Goal: Book appointment/travel/reservation

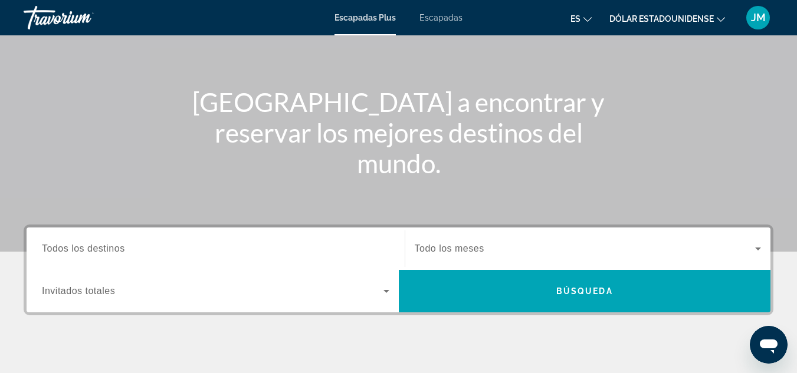
scroll to position [118, 0]
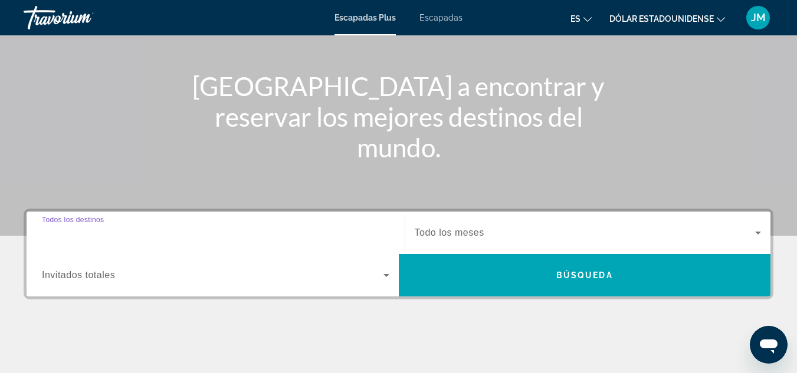
click at [136, 233] on input "Destination Todos los destinos" at bounding box center [215, 233] width 347 height 14
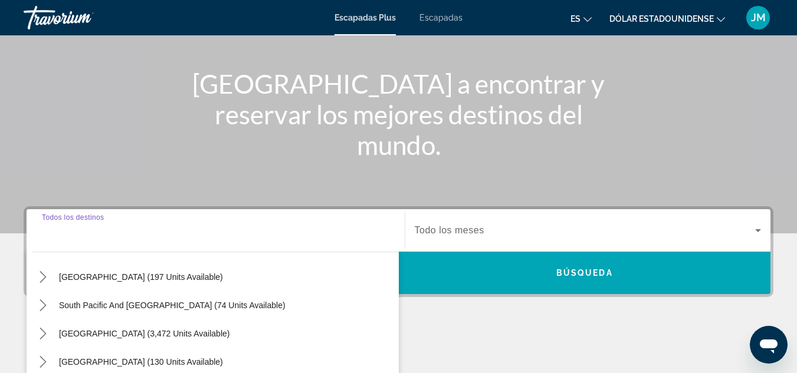
scroll to position [0, 0]
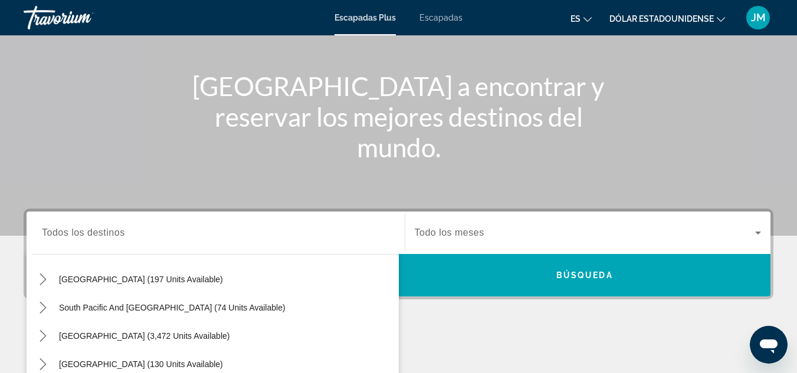
click at [162, 240] on div "Widget de búsqueda" at bounding box center [215, 233] width 347 height 34
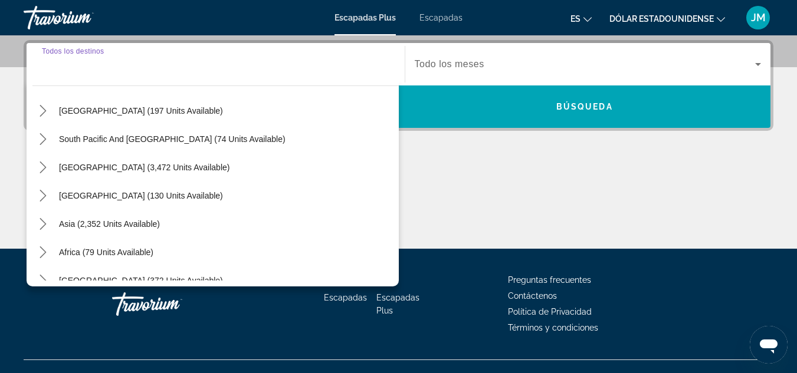
scroll to position [288, 0]
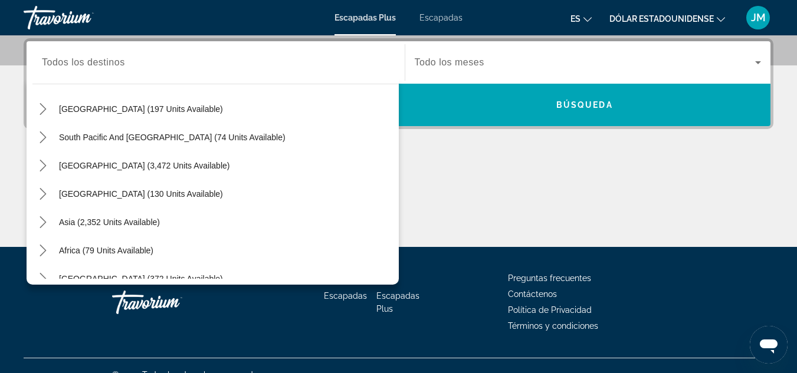
click at [176, 71] on div "Widget de búsqueda" at bounding box center [215, 63] width 347 height 34
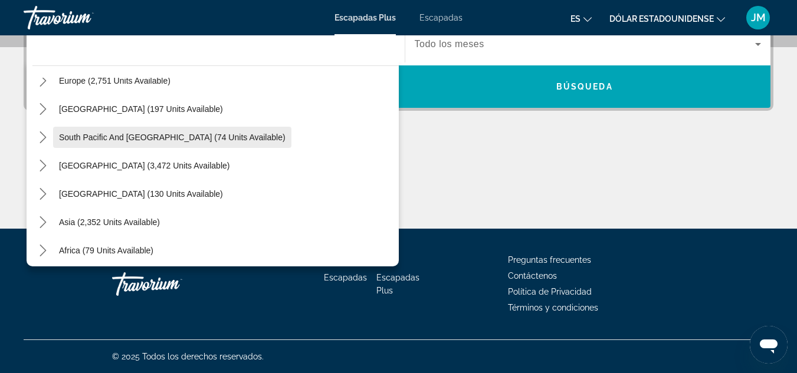
scroll to position [177, 0]
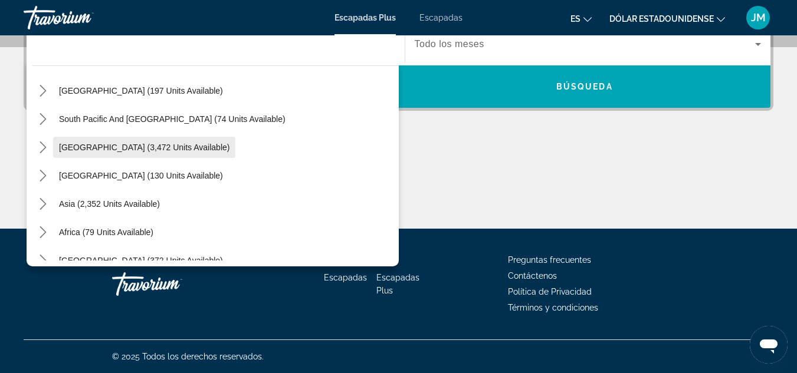
click at [160, 151] on span "[GEOGRAPHIC_DATA] (3,472 units available)" at bounding box center [144, 147] width 170 height 9
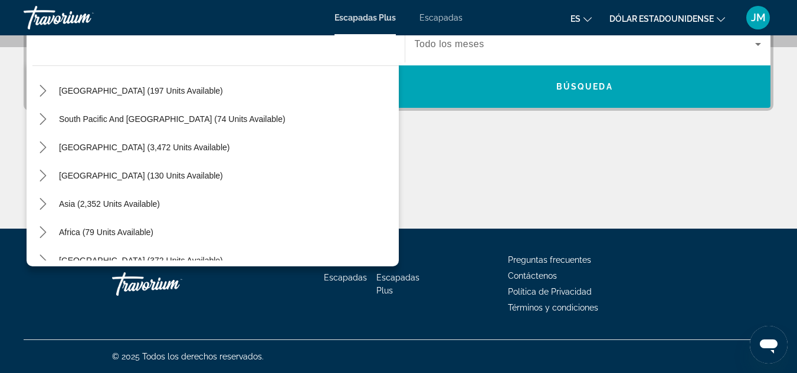
type input "**********"
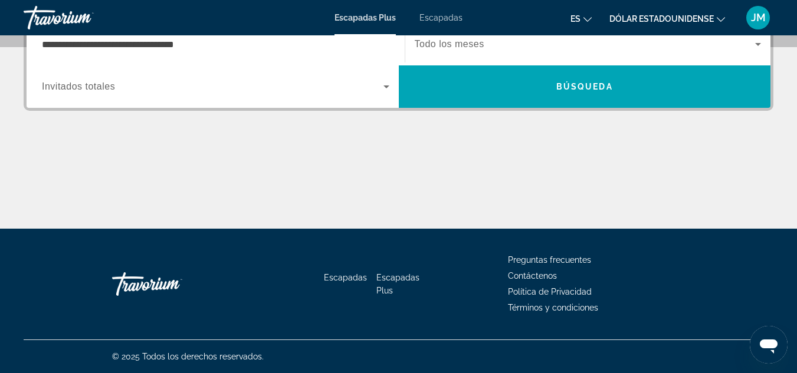
scroll to position [288, 0]
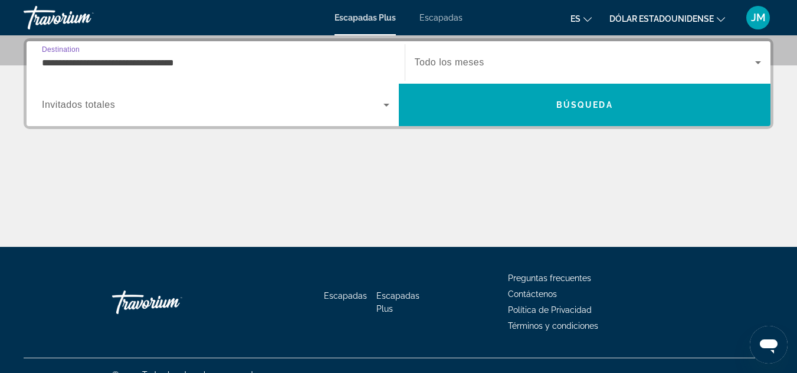
click at [469, 61] on span "Todo los meses" at bounding box center [450, 62] width 70 height 10
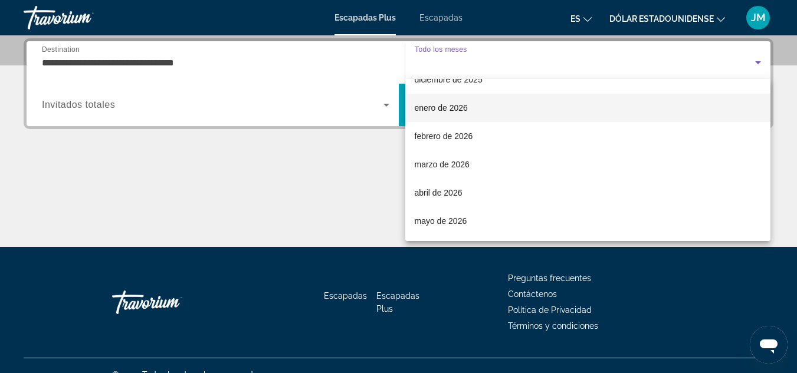
scroll to position [118, 0]
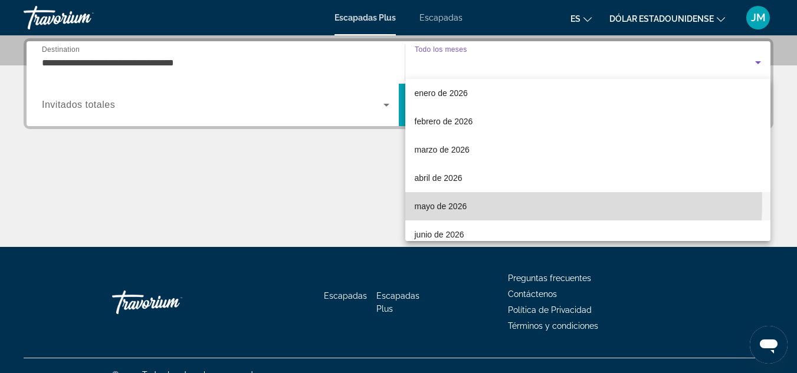
click at [472, 202] on mat-option "mayo de 2026" at bounding box center [588, 206] width 366 height 28
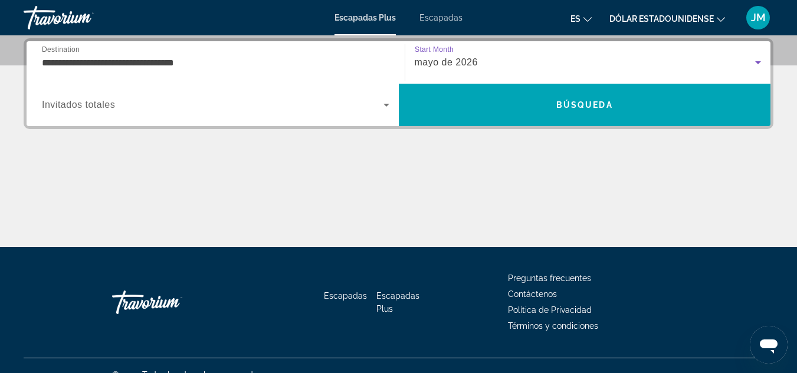
click at [283, 101] on span "Widget de búsqueda" at bounding box center [212, 105] width 341 height 14
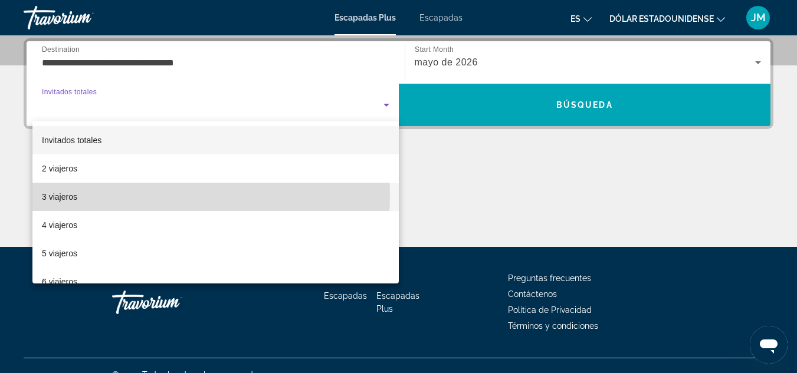
click at [125, 195] on mat-option "3 viajeros" at bounding box center [215, 197] width 366 height 28
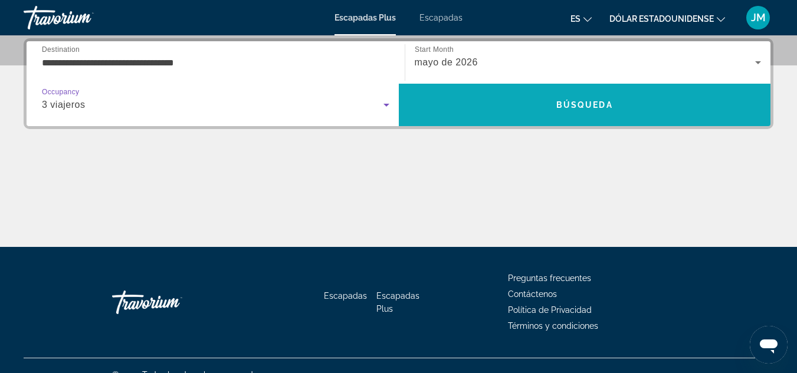
click at [512, 103] on span "Buscar" at bounding box center [585, 105] width 372 height 28
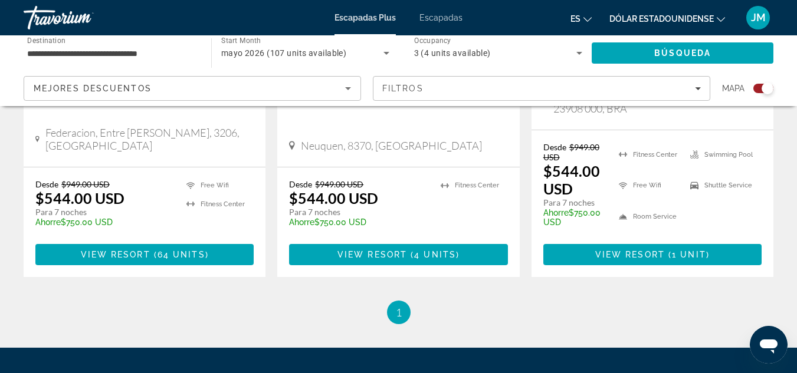
scroll to position [1640, 0]
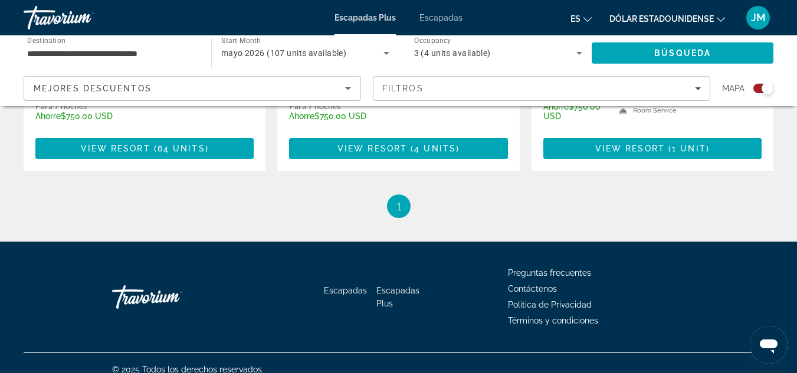
click at [444, 16] on font "Escapadas" at bounding box center [440, 17] width 43 height 9
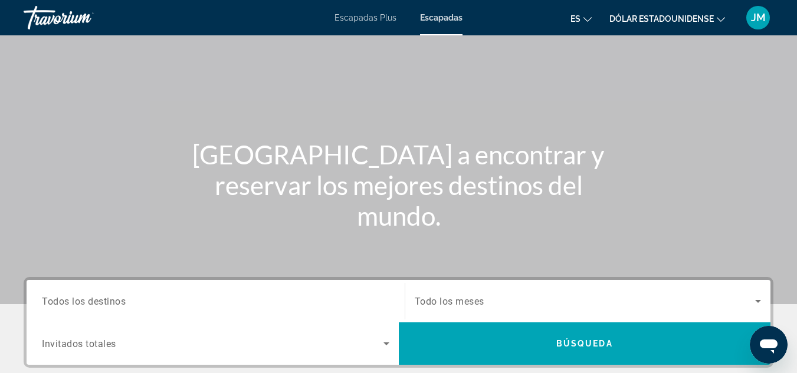
scroll to position [177, 0]
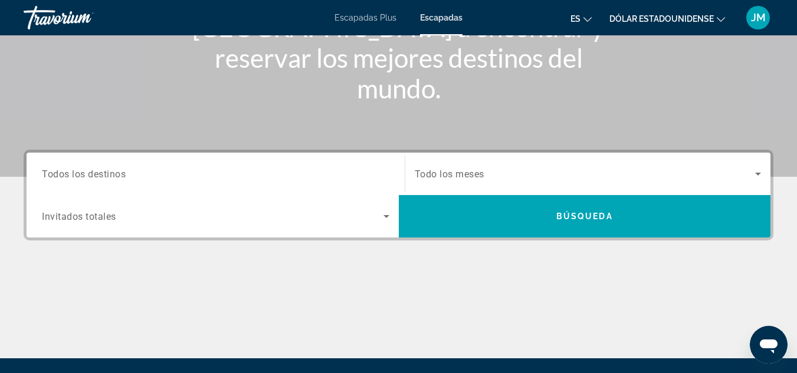
click at [180, 178] on input "Destination Todos los destinos" at bounding box center [215, 174] width 347 height 14
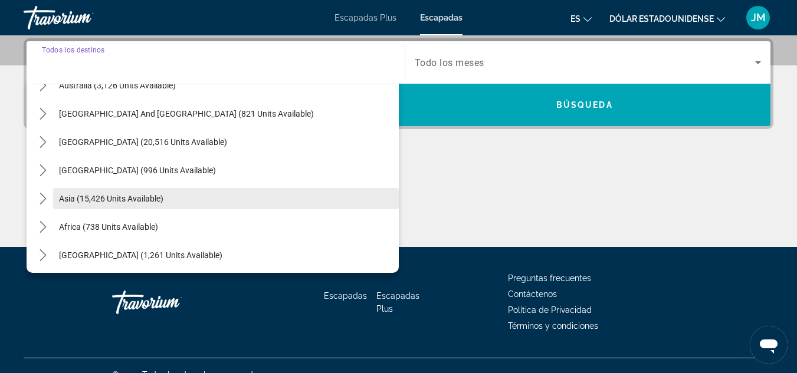
scroll to position [191, 0]
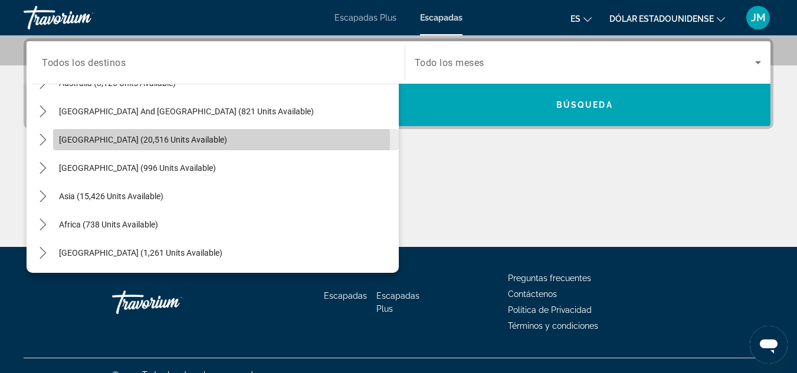
click at [165, 141] on span "[GEOGRAPHIC_DATA] (20,516 units available)" at bounding box center [143, 139] width 168 height 9
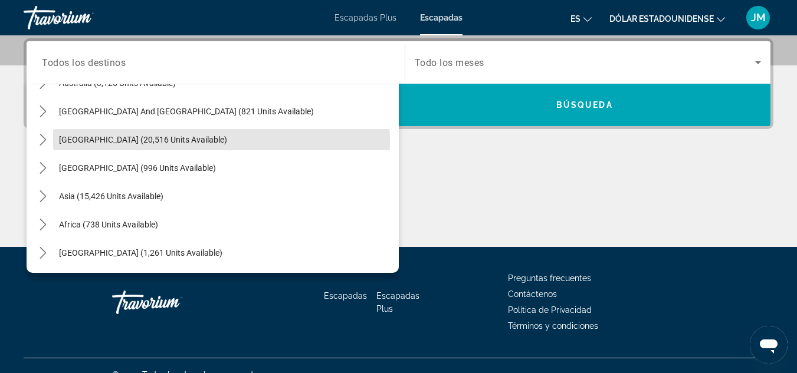
type input "**********"
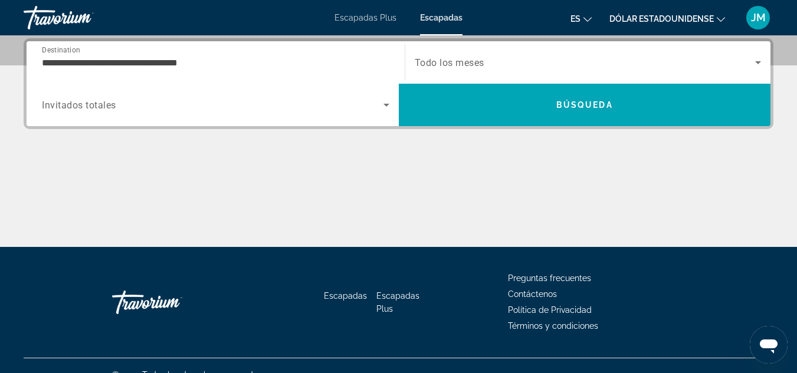
click at [473, 63] on span "Todo los meses" at bounding box center [450, 62] width 70 height 11
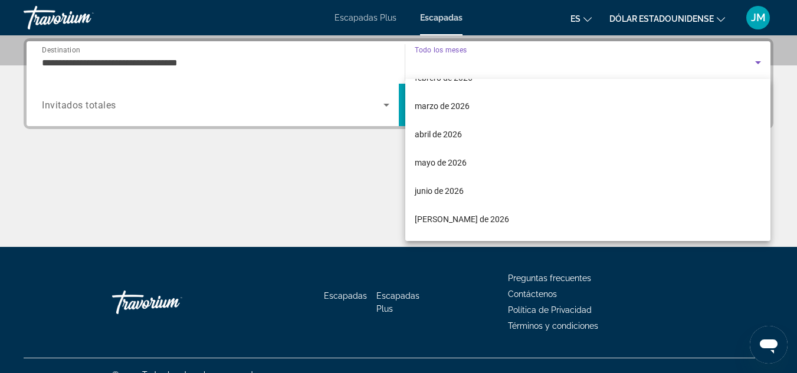
scroll to position [177, 0]
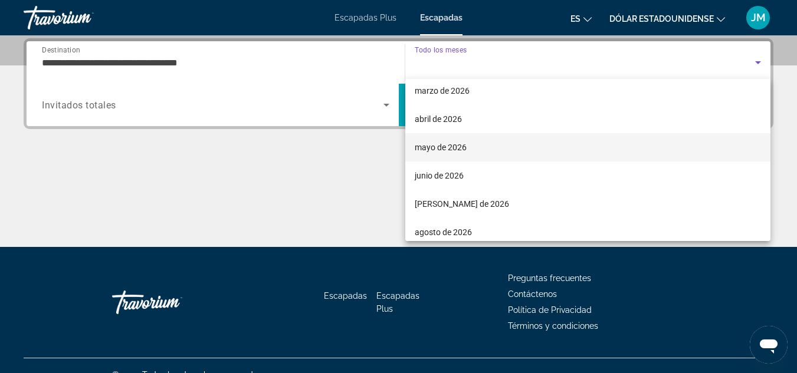
click at [492, 142] on mat-option "mayo de 2026" at bounding box center [588, 147] width 366 height 28
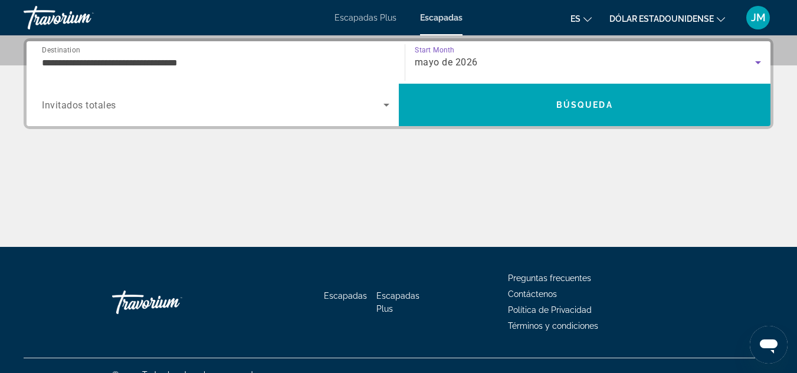
click at [223, 101] on span "Search widget" at bounding box center [212, 105] width 341 height 14
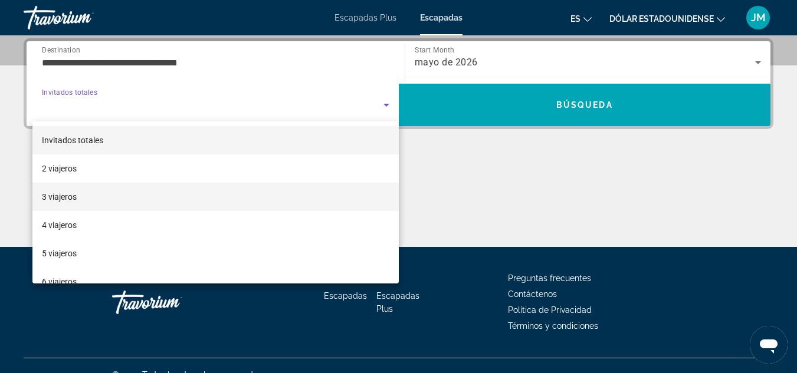
click at [139, 198] on mat-option "3 viajeros" at bounding box center [215, 197] width 366 height 28
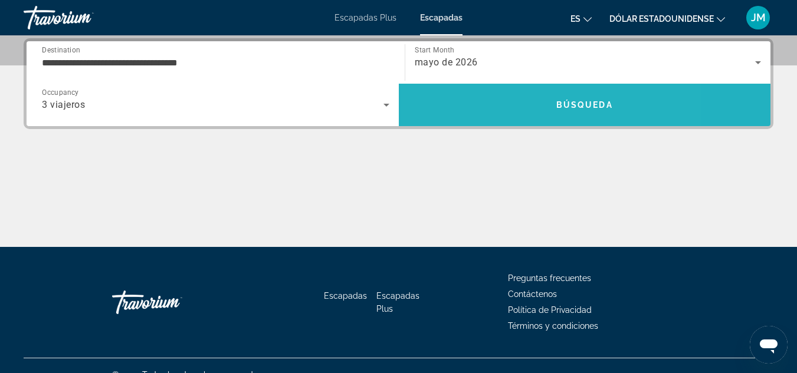
click at [511, 113] on span "Search" at bounding box center [585, 105] width 372 height 28
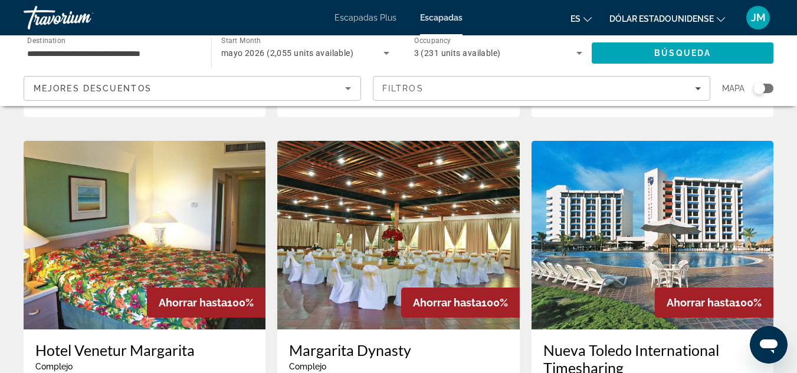
scroll to position [1356, 0]
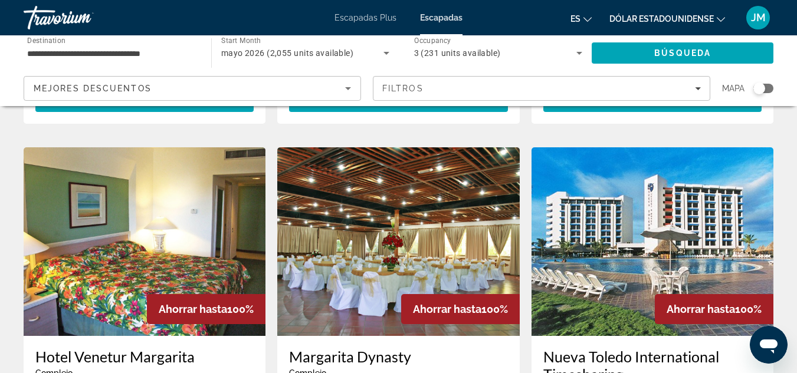
click at [311, 90] on div "Mejores descuentos" at bounding box center [189, 88] width 311 height 14
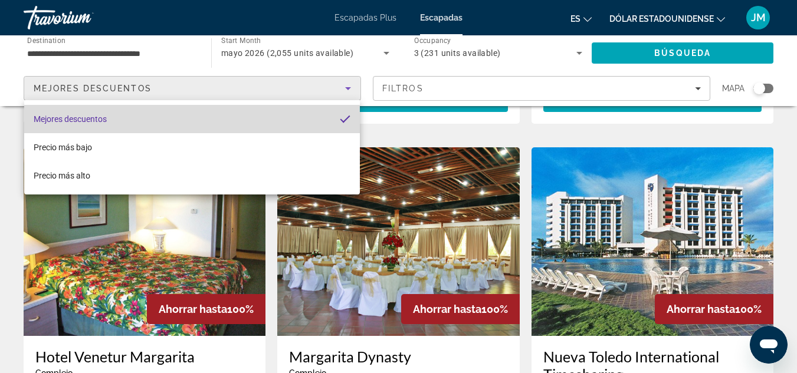
click at [159, 120] on mat-option "Mejores descuentos" at bounding box center [192, 119] width 336 height 28
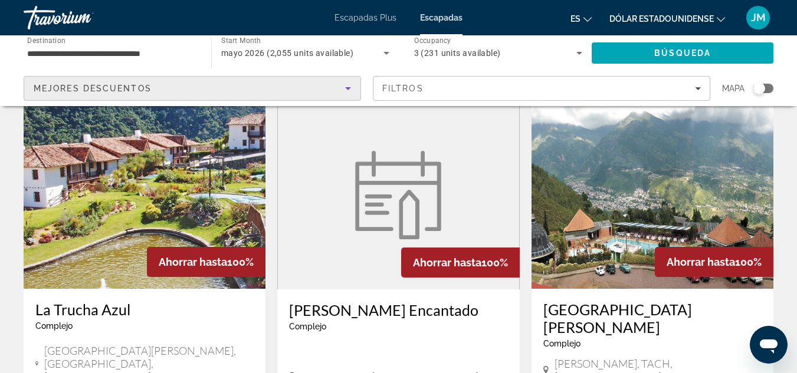
scroll to position [472, 0]
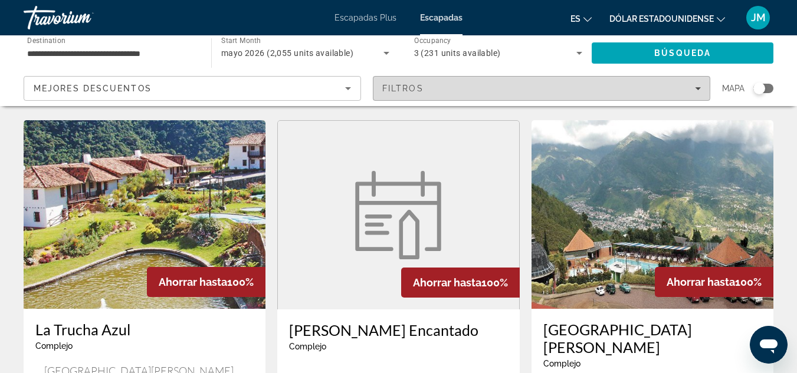
click at [459, 85] on div "Filtros" at bounding box center [541, 88] width 318 height 9
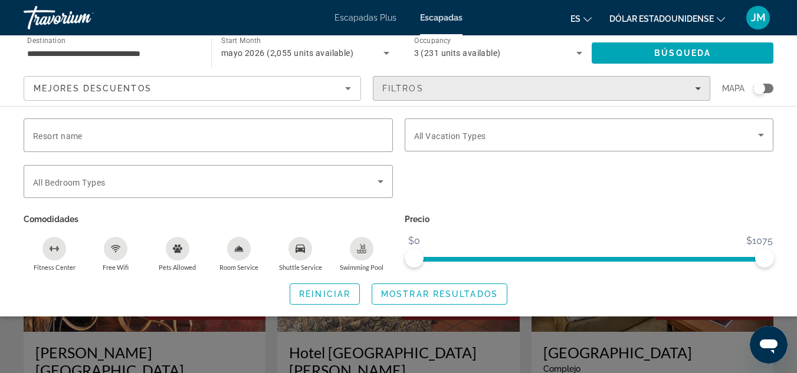
scroll to position [0, 0]
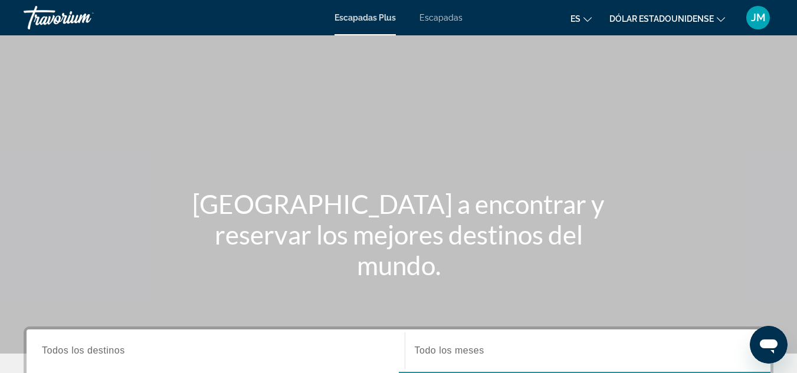
click at [719, 18] on icon "Cambiar moneda" at bounding box center [721, 19] width 8 height 8
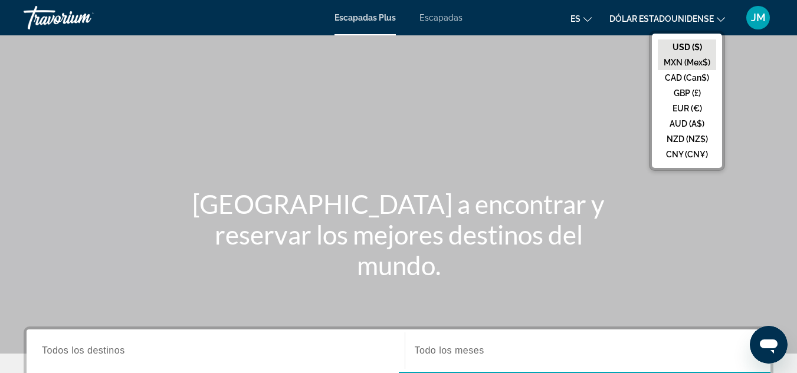
click at [705, 63] on button "MXN (Mex$)" at bounding box center [687, 62] width 58 height 15
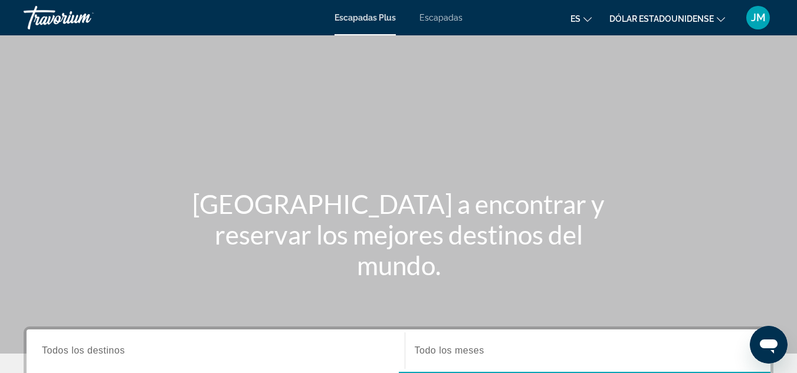
click at [718, 20] on icon "Cambiar moneda" at bounding box center [721, 19] width 8 height 8
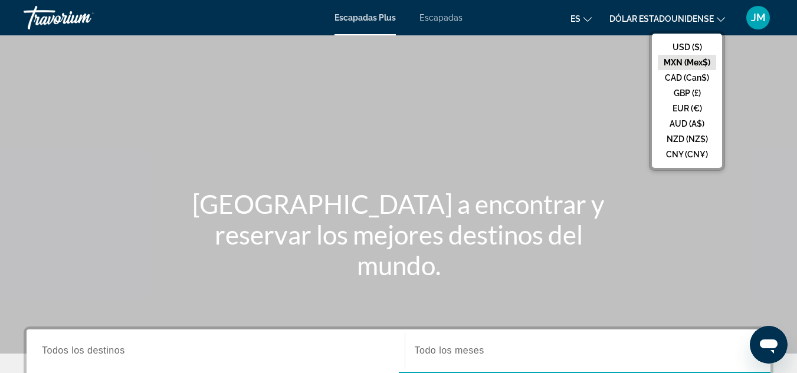
click at [697, 63] on button "MXN (Mex$)" at bounding box center [687, 62] width 58 height 15
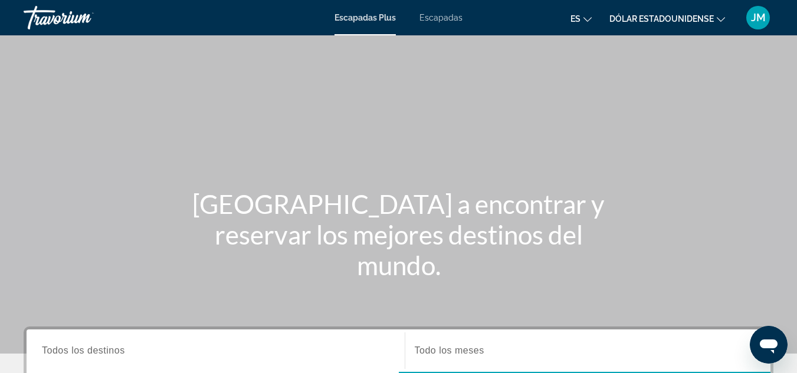
click at [697, 63] on div "Contenido principal" at bounding box center [398, 177] width 797 height 354
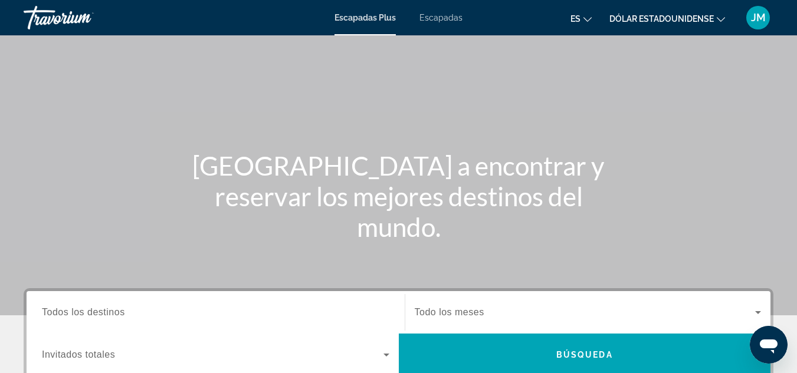
scroll to position [118, 0]
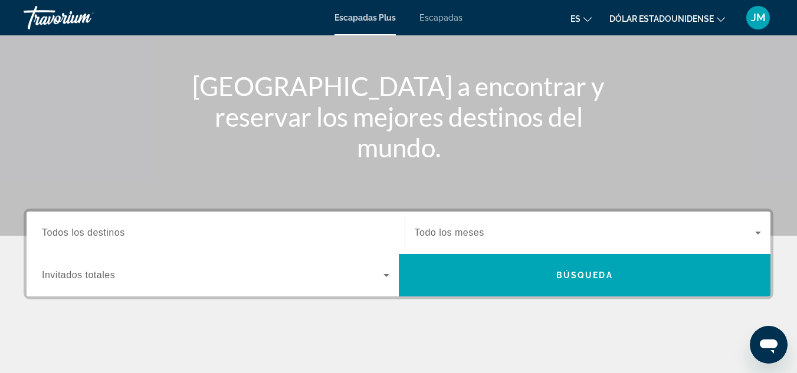
click at [148, 231] on input "Destination Todos los destinos" at bounding box center [215, 233] width 347 height 14
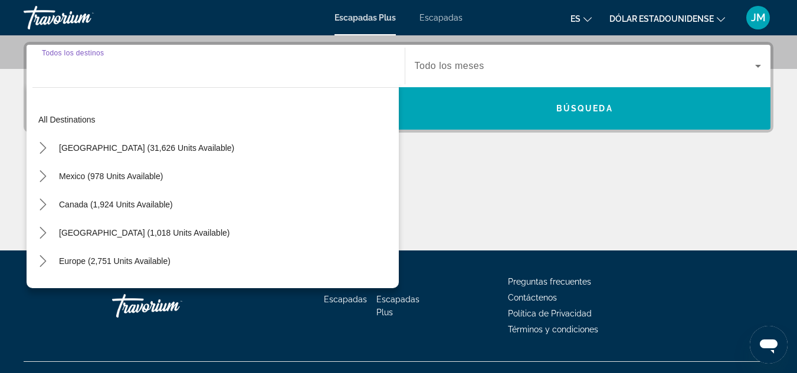
scroll to position [288, 0]
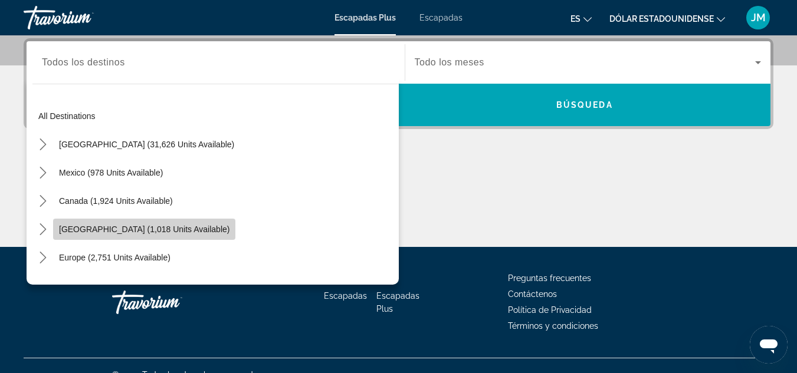
click at [189, 231] on span "[GEOGRAPHIC_DATA] (1,018 units available)" at bounding box center [144, 229] width 170 height 9
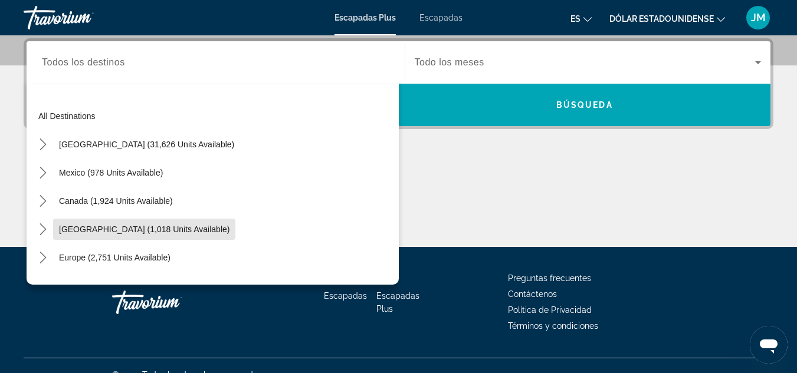
type input "**********"
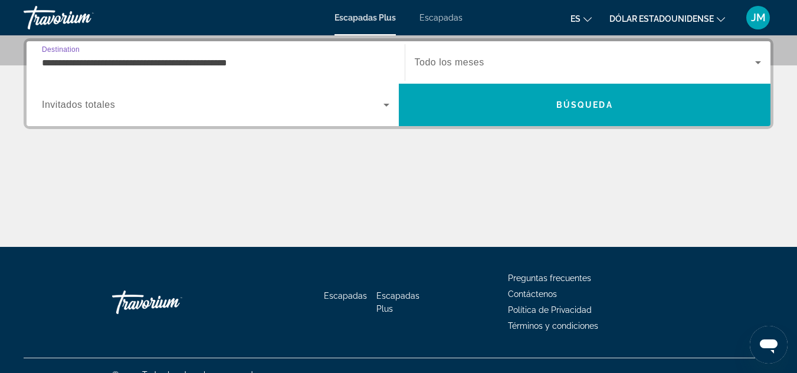
click at [478, 62] on span "Todo los meses" at bounding box center [450, 62] width 70 height 10
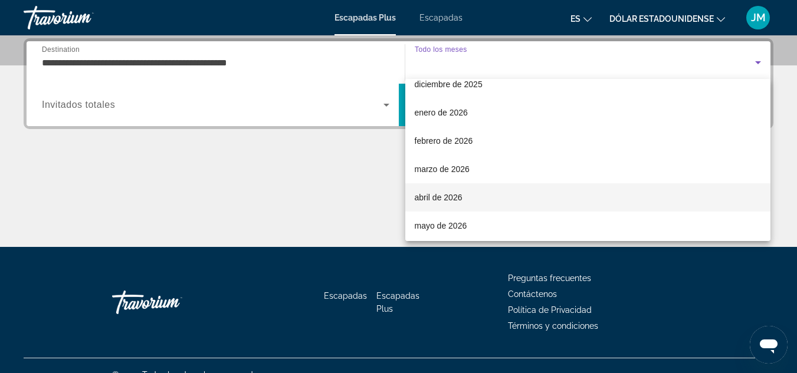
scroll to position [118, 0]
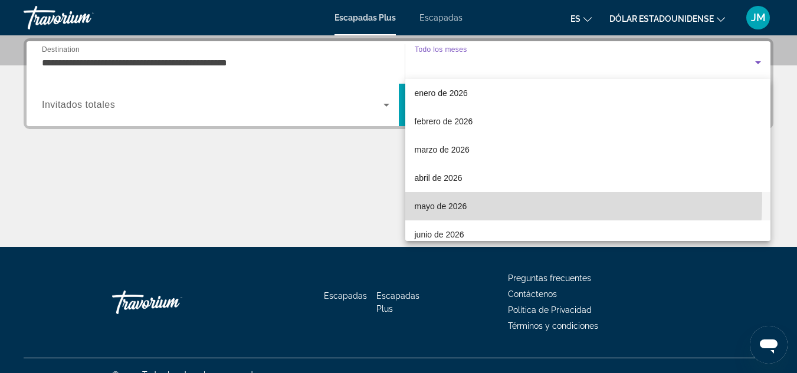
click at [455, 201] on span "mayo de 2026" at bounding box center [441, 206] width 52 height 14
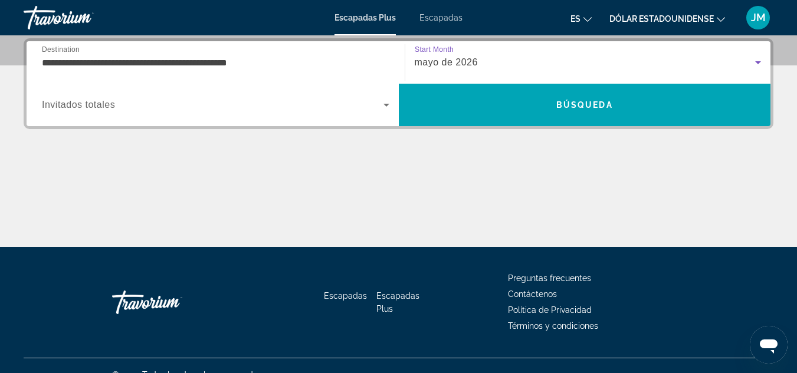
click at [268, 92] on div "Widget de búsqueda" at bounding box center [215, 104] width 347 height 33
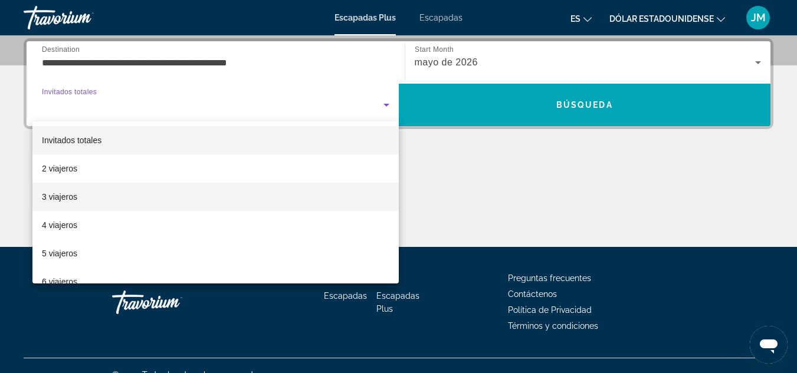
click at [96, 196] on mat-option "3 viajeros" at bounding box center [215, 197] width 366 height 28
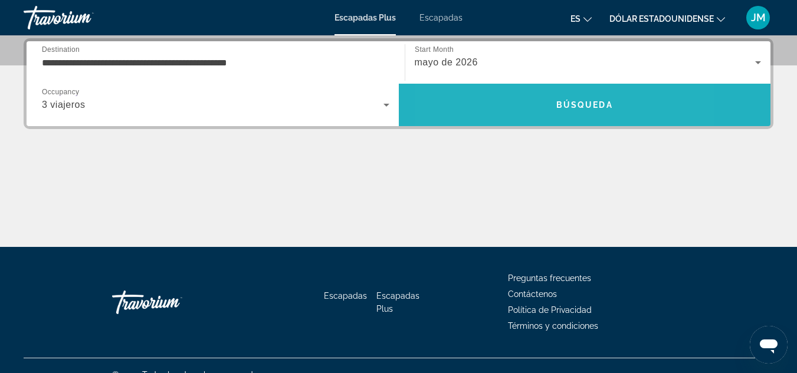
click at [518, 111] on span "Buscar" at bounding box center [585, 105] width 372 height 28
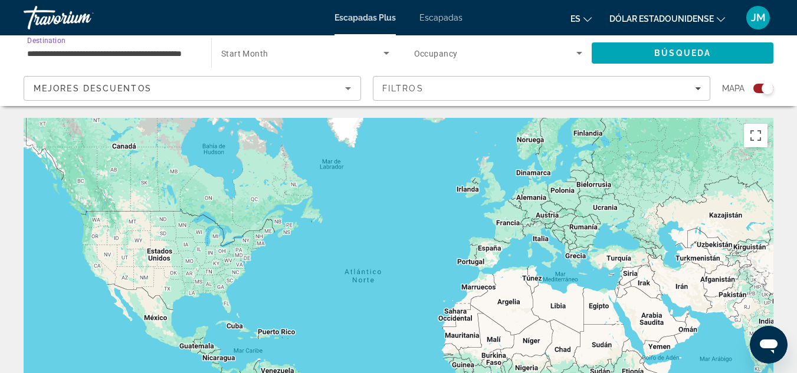
click at [193, 53] on input "**********" at bounding box center [111, 54] width 169 height 14
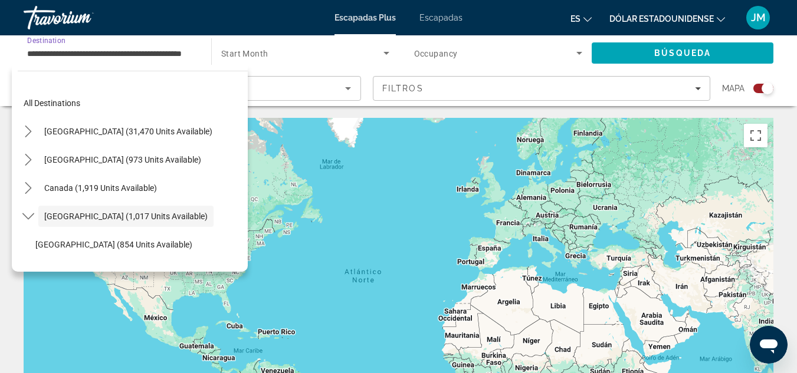
scroll to position [42, 0]
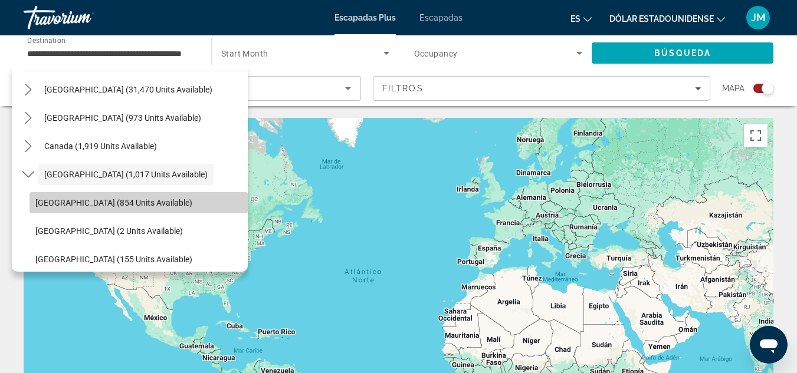
click at [140, 200] on span "Bahamas (854 units available)" at bounding box center [113, 202] width 157 height 9
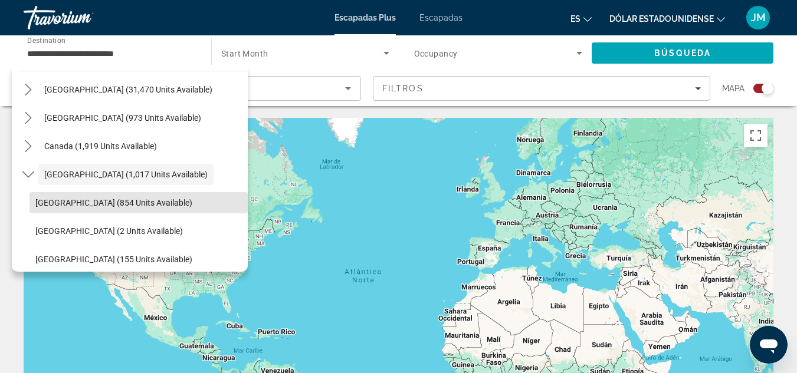
click at [140, 200] on div "Contenido principal" at bounding box center [399, 295] width 750 height 354
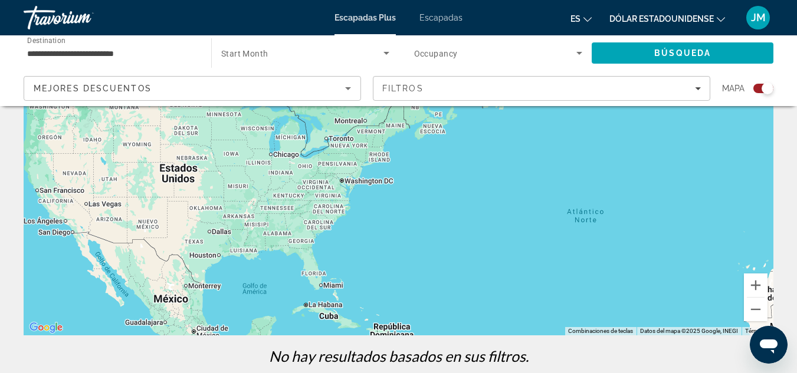
scroll to position [118, 0]
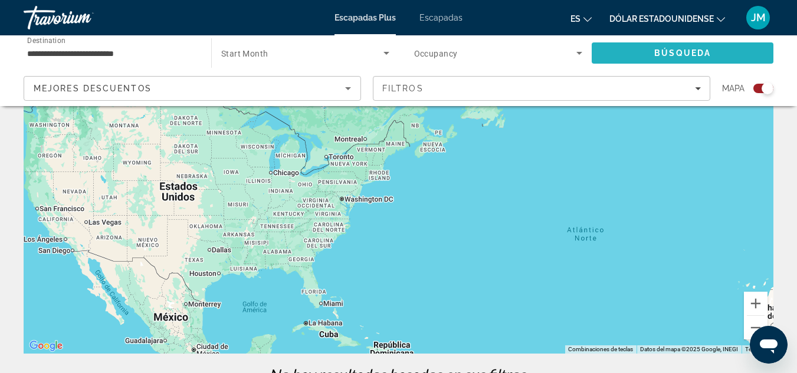
click at [684, 48] on span "Búsqueda" at bounding box center [682, 52] width 57 height 9
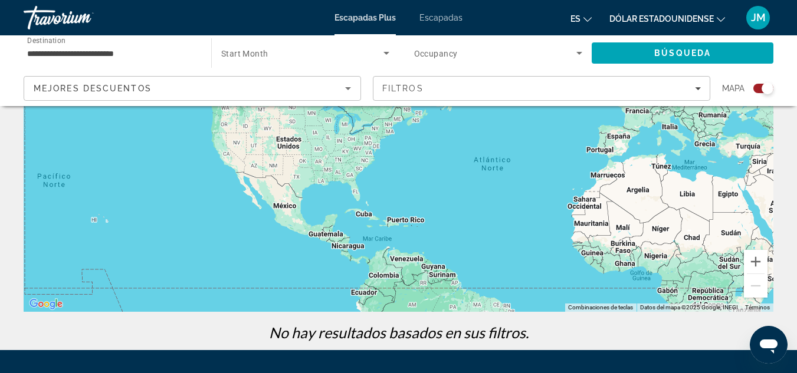
scroll to position [177, 0]
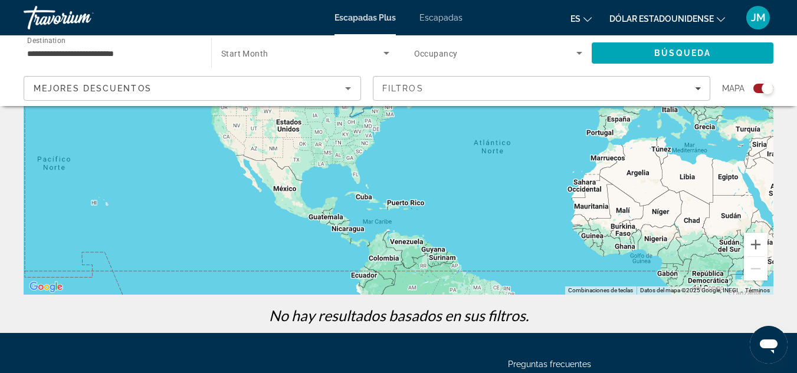
click at [384, 261] on div "Contenido principal" at bounding box center [399, 118] width 750 height 354
click at [177, 54] on input "**********" at bounding box center [111, 54] width 169 height 14
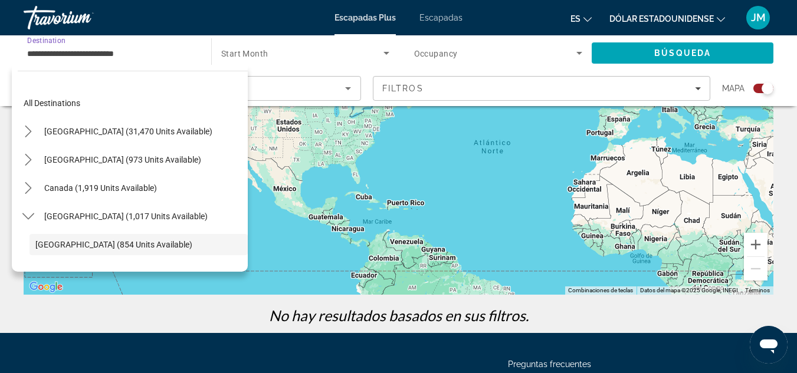
scroll to position [70, 0]
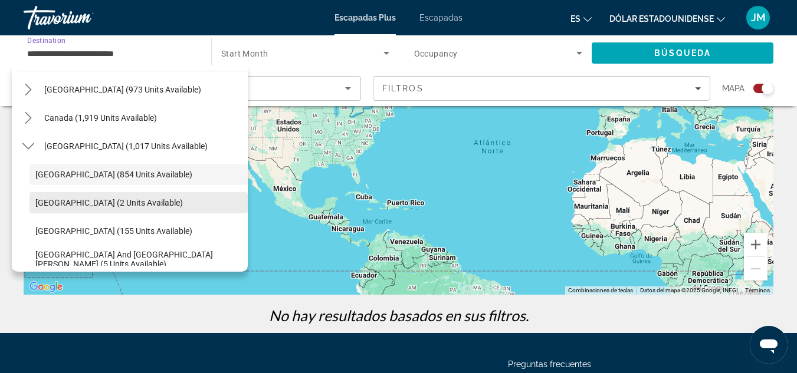
click at [162, 198] on span "Cayman Islands (2 units available)" at bounding box center [108, 202] width 147 height 9
type input "**********"
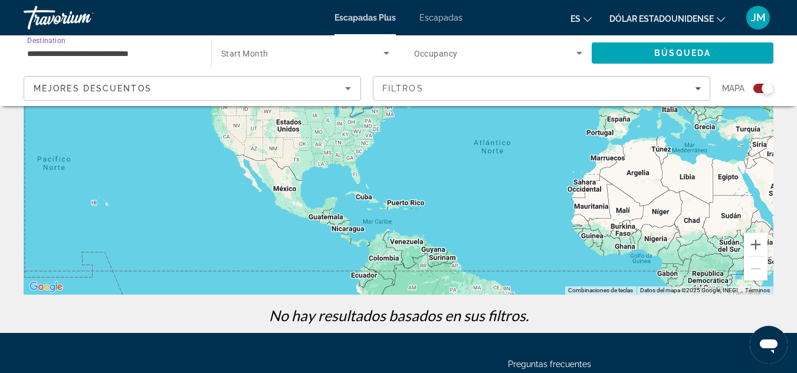
click at [318, 54] on span "Search widget" at bounding box center [302, 53] width 162 height 14
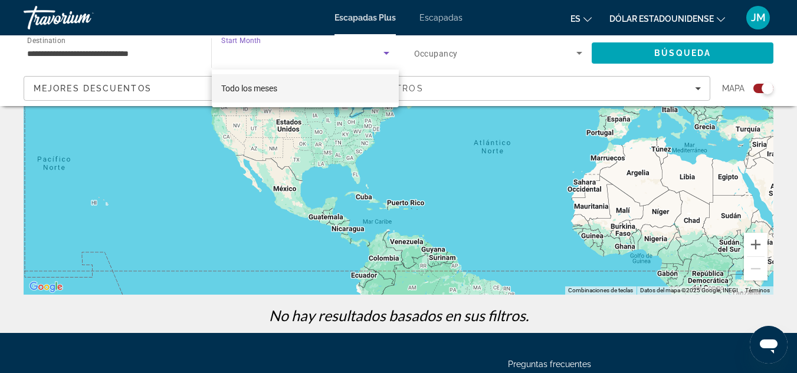
click at [385, 55] on div at bounding box center [398, 186] width 797 height 373
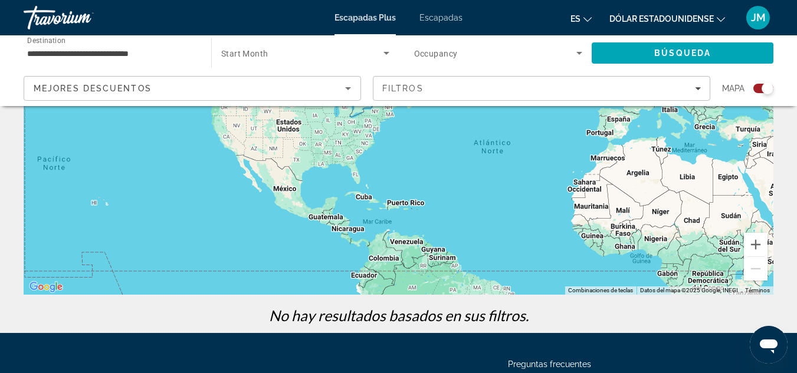
click at [376, 55] on span "Search widget" at bounding box center [302, 53] width 162 height 14
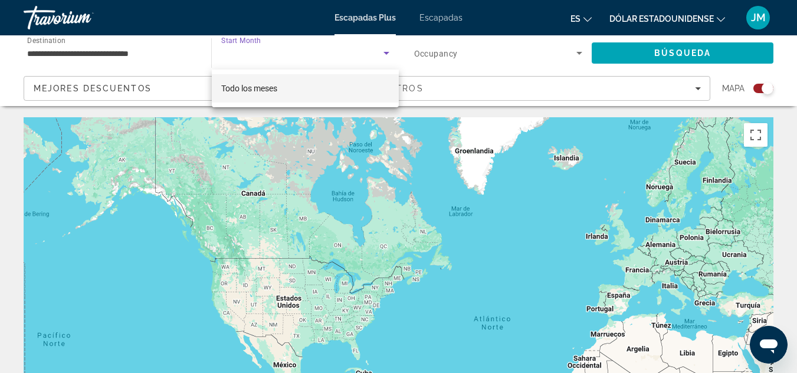
scroll to position [0, 0]
click at [580, 62] on div at bounding box center [398, 186] width 797 height 373
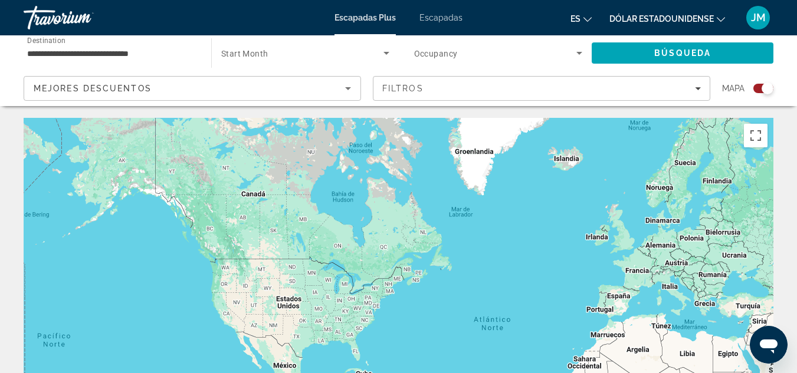
click at [568, 53] on span "Search widget" at bounding box center [495, 53] width 163 height 14
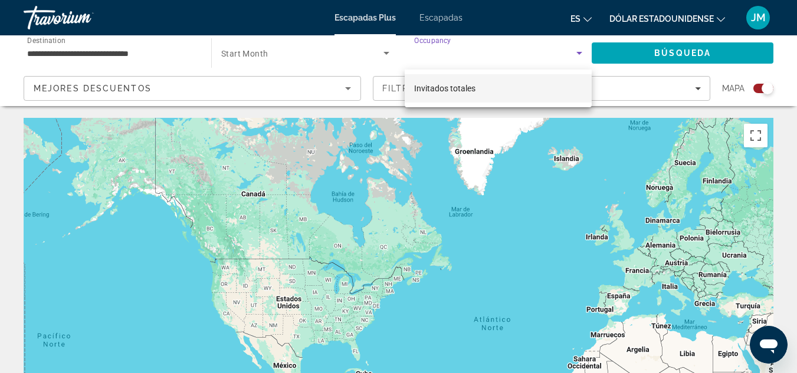
click at [655, 50] on div at bounding box center [398, 186] width 797 height 373
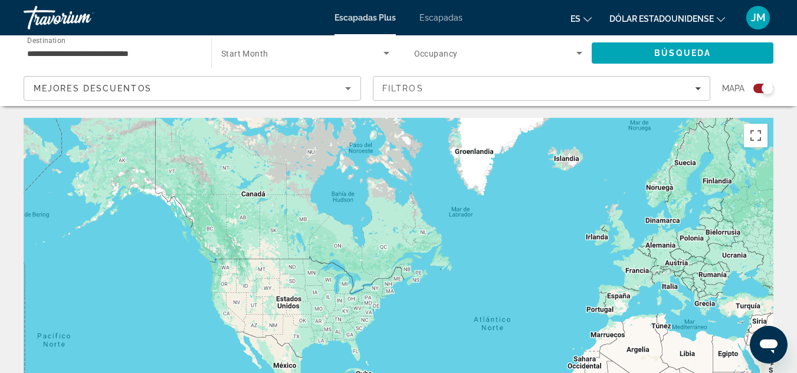
click at [363, 15] on font "Escapadas Plus" at bounding box center [364, 17] width 61 height 9
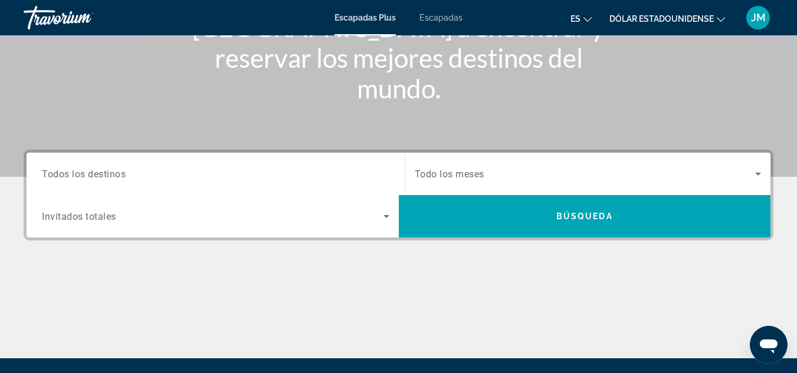
click at [179, 172] on input "Destination Todos los destinos" at bounding box center [215, 174] width 347 height 14
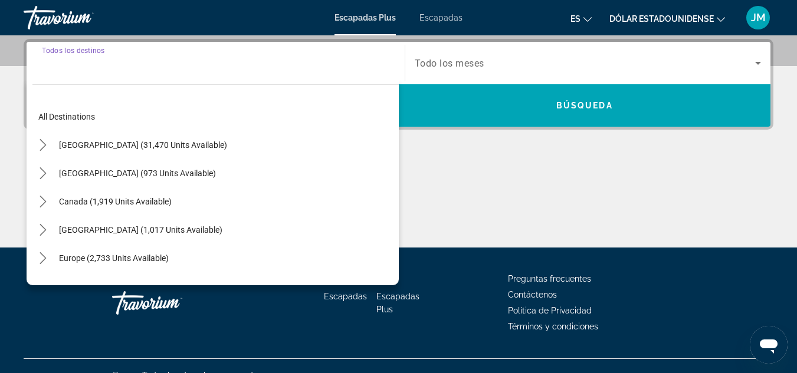
scroll to position [288, 0]
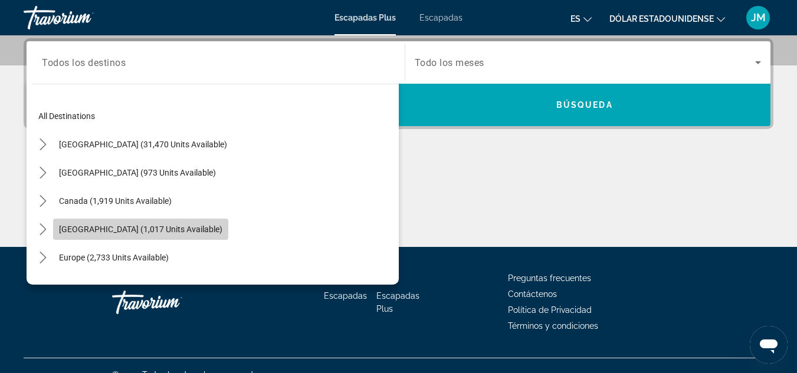
click at [197, 228] on span "Caribbean & Atlantic Islands (1,017 units available)" at bounding box center [140, 229] width 163 height 9
type input "**********"
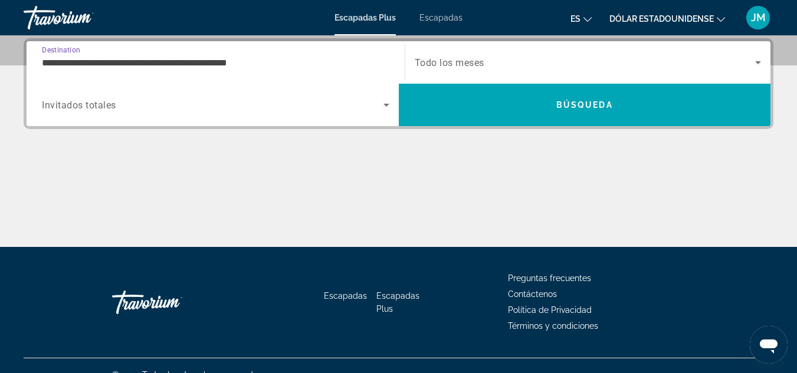
click at [480, 61] on span "Todo los meses" at bounding box center [450, 62] width 70 height 11
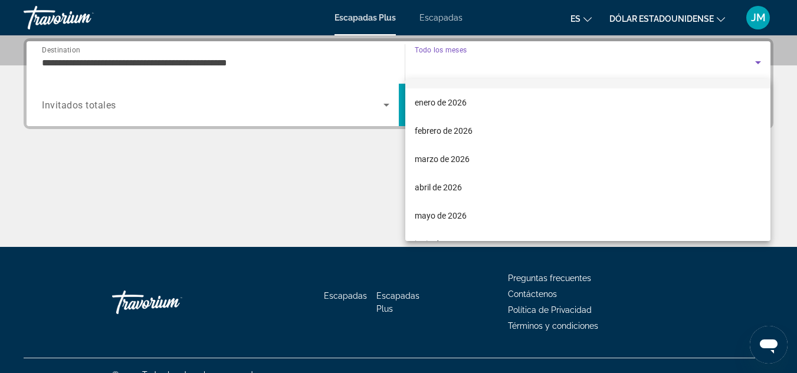
scroll to position [118, 0]
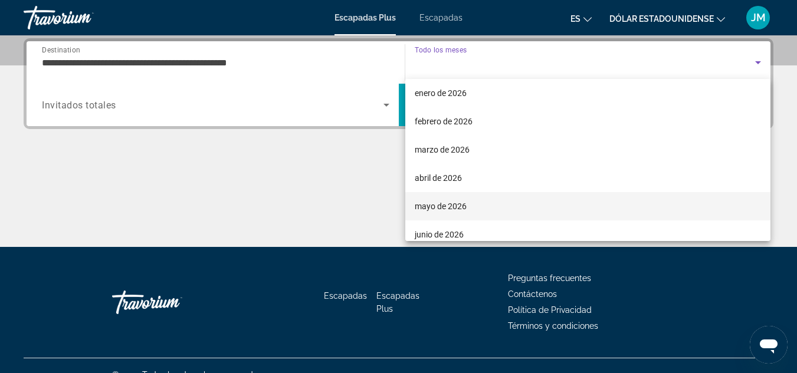
click at [457, 203] on font "mayo de 2026" at bounding box center [441, 206] width 52 height 9
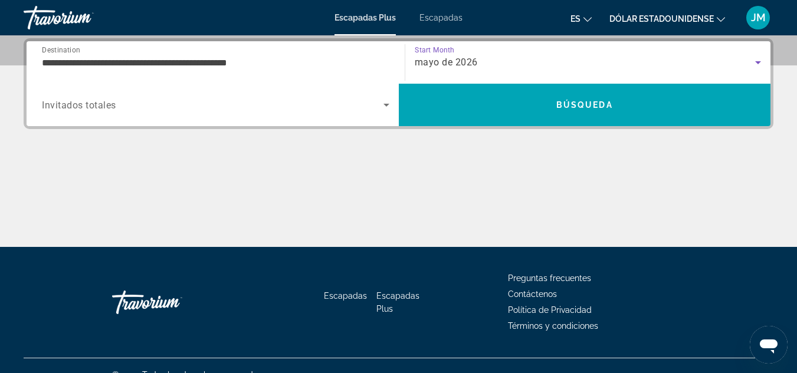
click at [253, 92] on div "Search widget" at bounding box center [215, 104] width 347 height 33
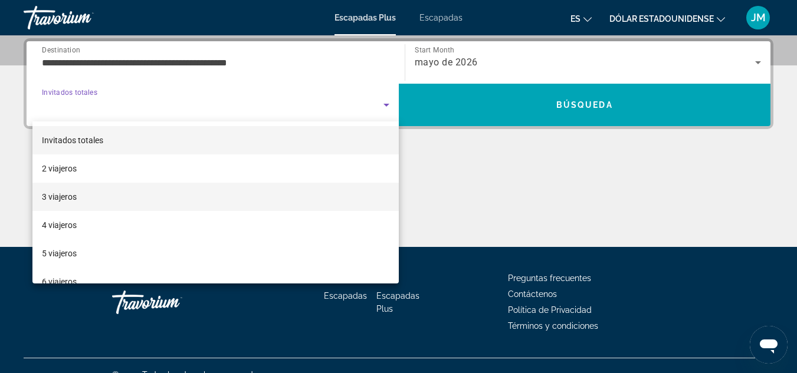
click at [90, 194] on mat-option "3 viajeros" at bounding box center [215, 197] width 366 height 28
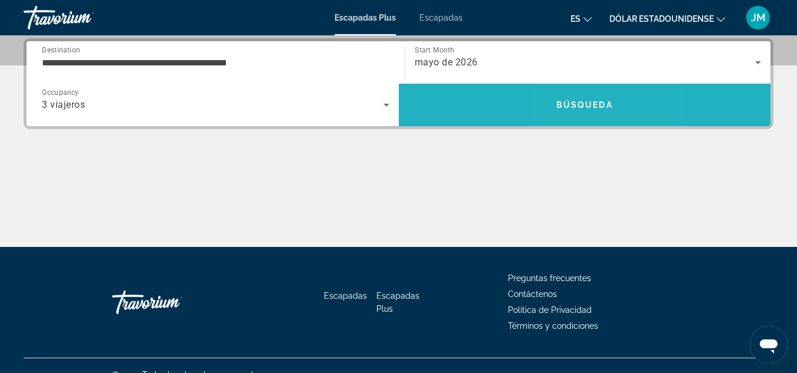
click at [578, 101] on span "Búsqueda" at bounding box center [584, 104] width 57 height 9
